Goal: Task Accomplishment & Management: Use online tool/utility

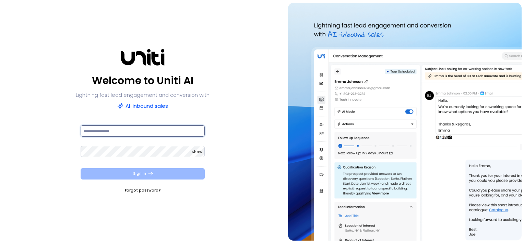
type input "**********"
click at [156, 172] on button "Sign In" at bounding box center [143, 173] width 124 height 11
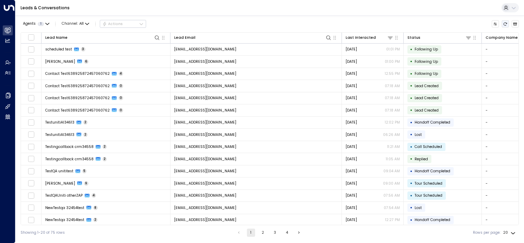
click at [505, 23] on icon "Refresh" at bounding box center [505, 24] width 4 height 4
click at [504, 23] on icon "Refresh" at bounding box center [505, 24] width 4 height 4
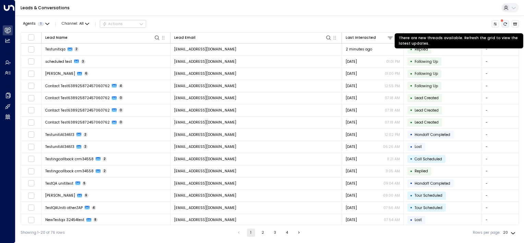
click at [506, 24] on icon "There are new threads available. Refresh the grid to view the latest updates." at bounding box center [505, 24] width 4 height 4
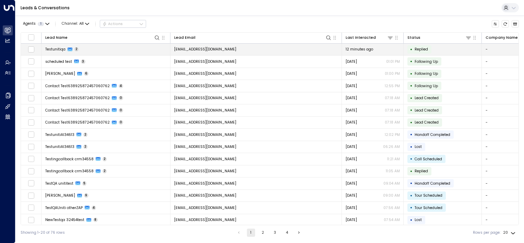
click at [235, 50] on td "[EMAIL_ADDRESS][DOMAIN_NAME]" at bounding box center [255, 50] width 171 height 12
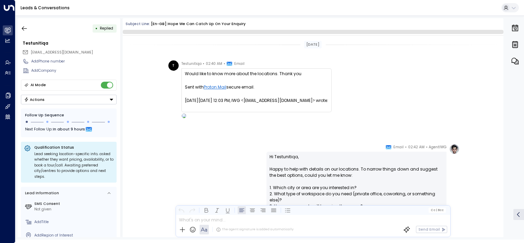
scroll to position [109, 0]
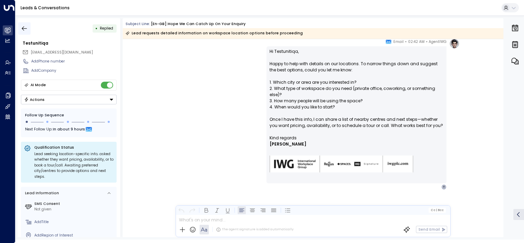
click at [25, 29] on icon "button" at bounding box center [24, 28] width 7 height 7
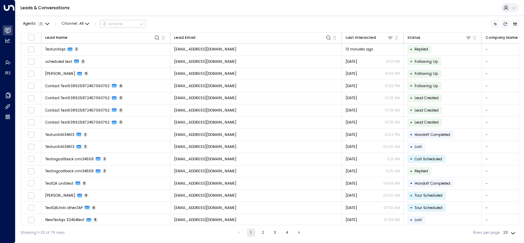
click at [505, 24] on icon "Refresh" at bounding box center [505, 24] width 4 height 4
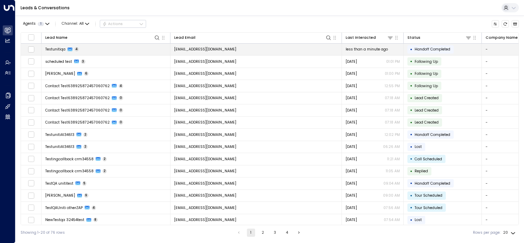
click at [254, 49] on td "[EMAIL_ADDRESS][DOMAIN_NAME]" at bounding box center [255, 50] width 171 height 12
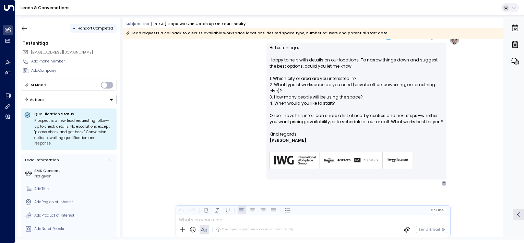
scroll to position [353, 0]
